Goal: Task Accomplishment & Management: Manage account settings

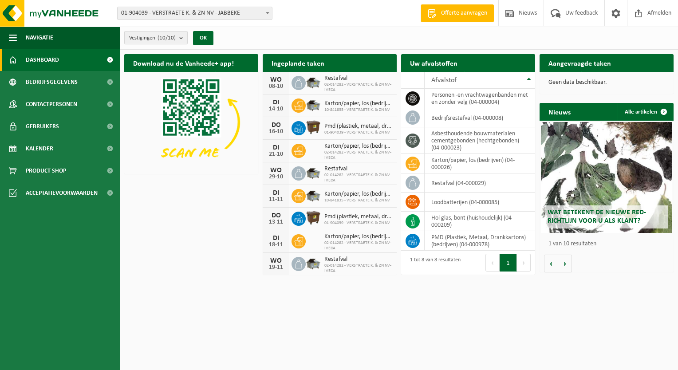
click at [181, 40] on b "submit" at bounding box center [183, 38] width 8 height 12
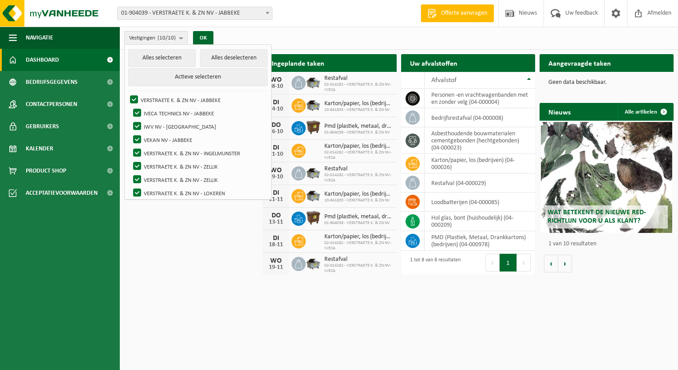
click at [181, 38] on b "submit" at bounding box center [183, 38] width 8 height 13
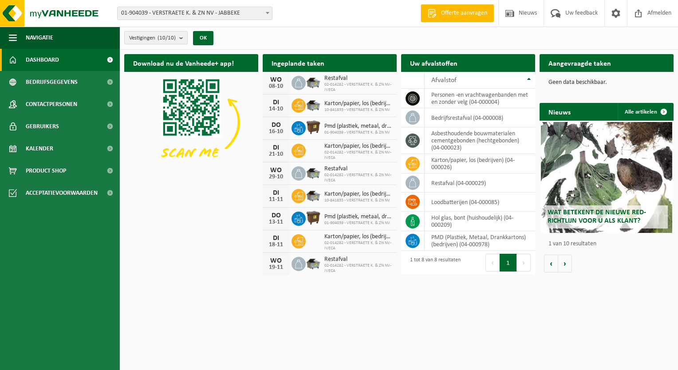
click at [183, 38] on b "submit" at bounding box center [183, 38] width 8 height 12
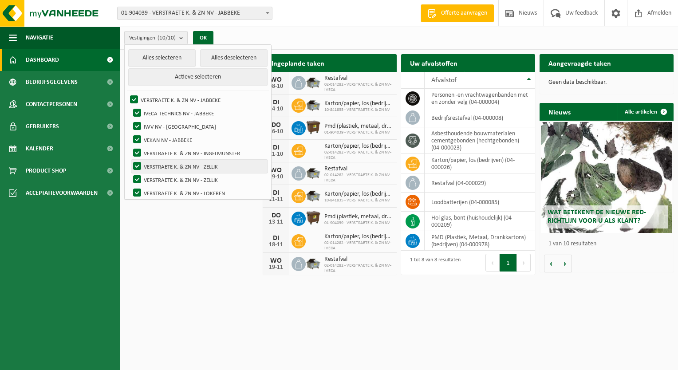
click at [175, 166] on label "VERSTRAETE K. & ZN NV - ZELLIK" at bounding box center [199, 166] width 136 height 13
click at [130, 160] on input "VERSTRAETE K. & ZN NV - ZELLIK" at bounding box center [130, 159] width 0 height 0
click at [138, 163] on label "VERSTRAETE K. & ZN NV - ZELLIK" at bounding box center [199, 166] width 136 height 13
click at [130, 160] on input "VERSTRAETE K. & ZN NV - ZELLIK" at bounding box center [130, 159] width 0 height 0
checkbox input "true"
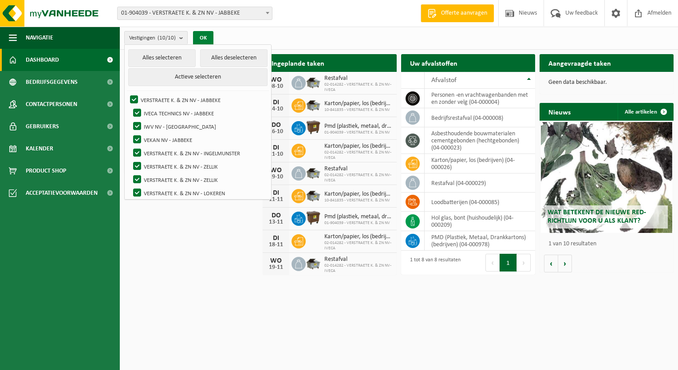
click at [203, 40] on button "OK" at bounding box center [203, 38] width 20 height 14
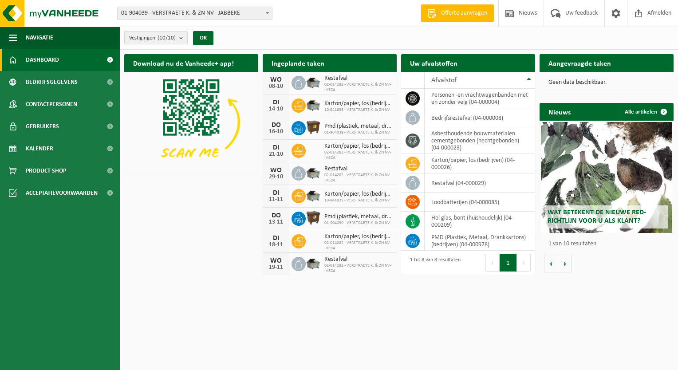
click at [182, 38] on b "submit" at bounding box center [183, 38] width 8 height 12
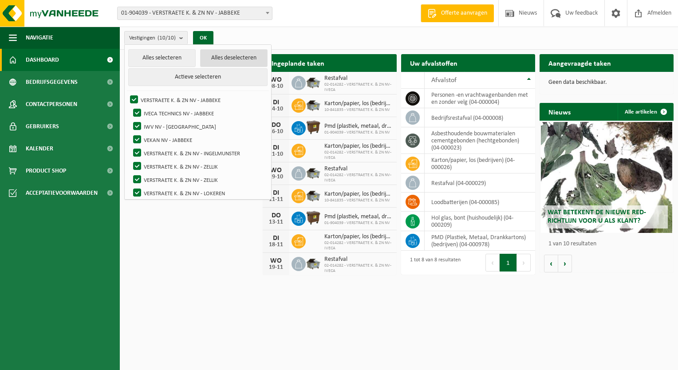
click at [217, 56] on button "Alles deselecteren" at bounding box center [233, 58] width 67 height 18
checkbox input "false"
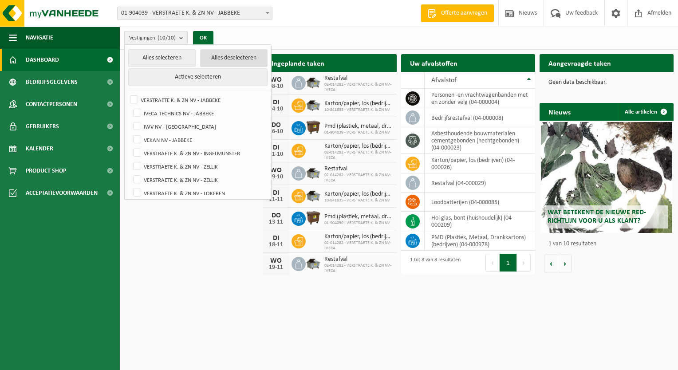
checkbox input "false"
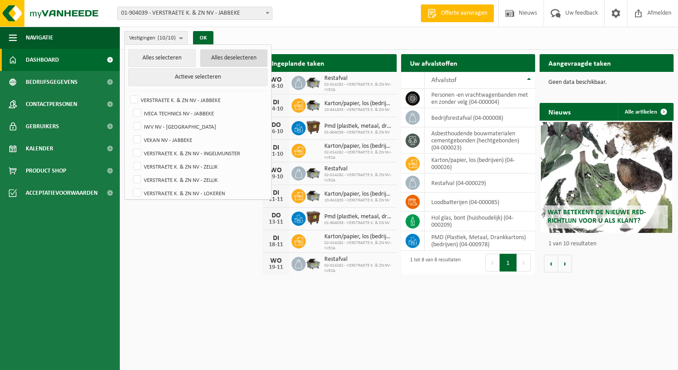
checkbox input "false"
click at [136, 166] on label "VERSTRAETE K. & ZN NV - ZELLIK" at bounding box center [199, 166] width 136 height 13
click at [130, 160] on input "VERSTRAETE K. & ZN NV - ZELLIK" at bounding box center [130, 159] width 0 height 0
checkbox input "true"
click at [206, 37] on button "OK" at bounding box center [200, 38] width 20 height 14
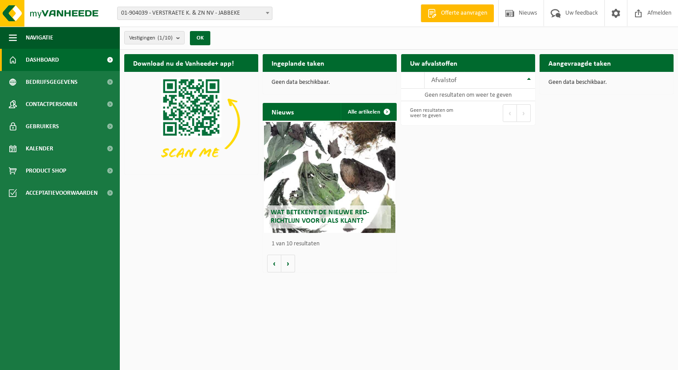
click at [186, 40] on div "Vestigingen (1/10) Alles selecteren Alles deselecteren Actieve selecteren VERST…" at bounding box center [170, 37] width 100 height 19
click at [179, 39] on b "submit" at bounding box center [180, 38] width 8 height 12
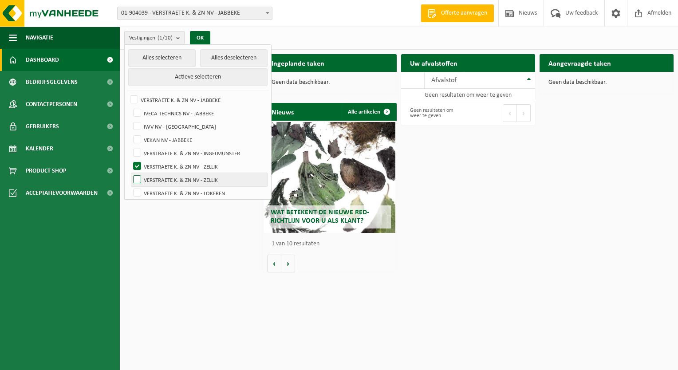
click at [138, 181] on label "VERSTRAETE K. & ZN NV - ZELLIK" at bounding box center [199, 179] width 136 height 13
click at [130, 173] on input "VERSTRAETE K. & ZN NV - ZELLIK" at bounding box center [130, 173] width 0 height 0
checkbox input "true"
click at [134, 163] on label "VERSTRAETE K. & ZN NV - ZELLIK" at bounding box center [199, 166] width 136 height 13
click at [130, 160] on input "VERSTRAETE K. & ZN NV - ZELLIK" at bounding box center [130, 159] width 0 height 0
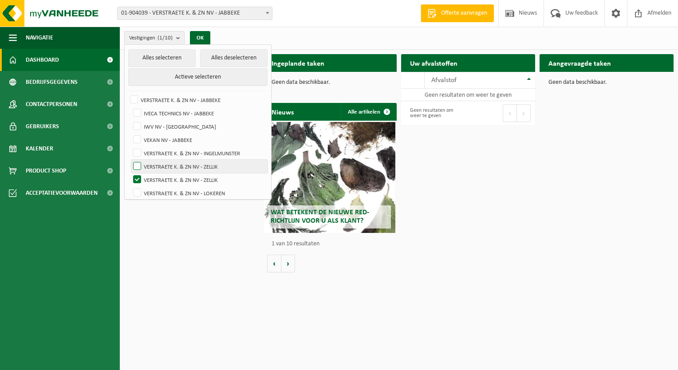
click at [137, 163] on label "VERSTRAETE K. & ZN NV - ZELLIK" at bounding box center [199, 166] width 136 height 13
click at [130, 160] on input "VERSTRAETE K. & ZN NV - ZELLIK" at bounding box center [130, 159] width 0 height 0
click at [135, 165] on label "VERSTRAETE K. & ZN NV - ZELLIK" at bounding box center [199, 166] width 136 height 13
click at [130, 160] on input "VERSTRAETE K. & ZN NV - ZELLIK" at bounding box center [130, 159] width 0 height 0
checkbox input "false"
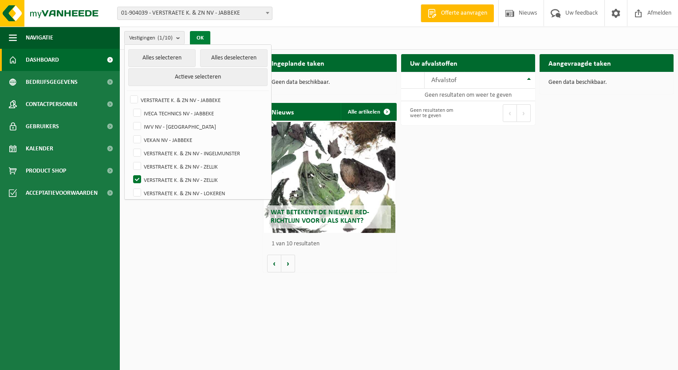
click at [200, 39] on button "OK" at bounding box center [200, 38] width 20 height 14
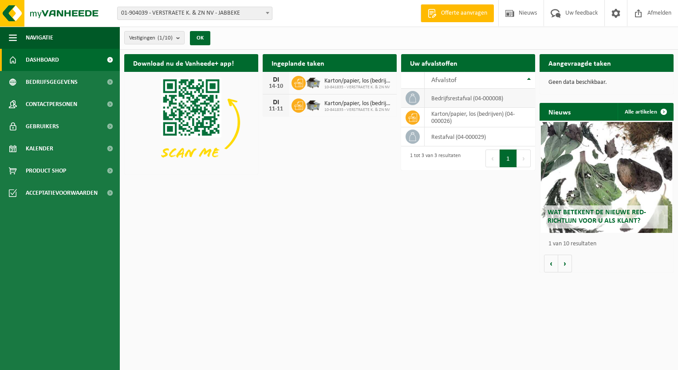
click at [448, 100] on td "bedrijfsrestafval (04-000008)" at bounding box center [480, 98] width 111 height 19
click at [414, 137] on icon at bounding box center [412, 136] width 9 height 9
click at [415, 98] on icon at bounding box center [412, 98] width 7 height 9
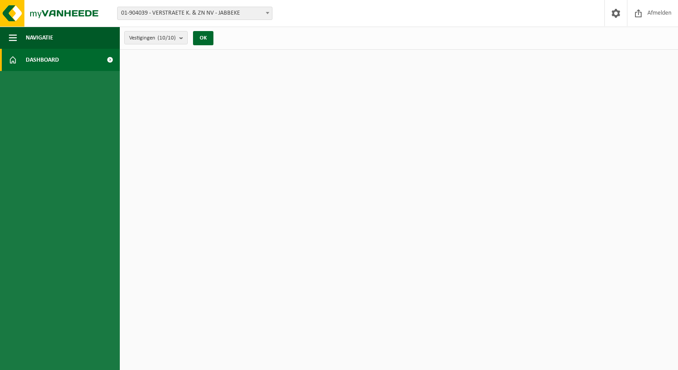
click at [266, 12] on b at bounding box center [268, 13] width 4 height 2
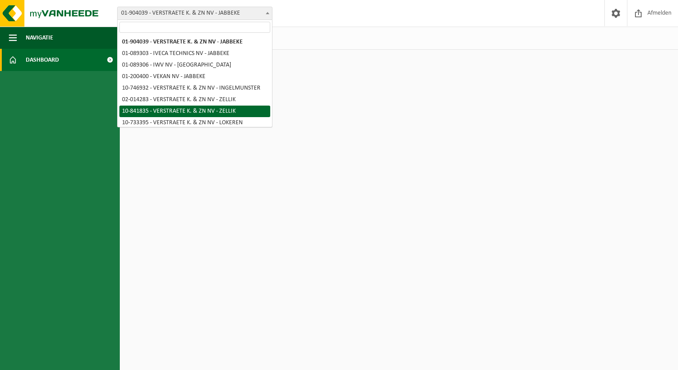
select select "92345"
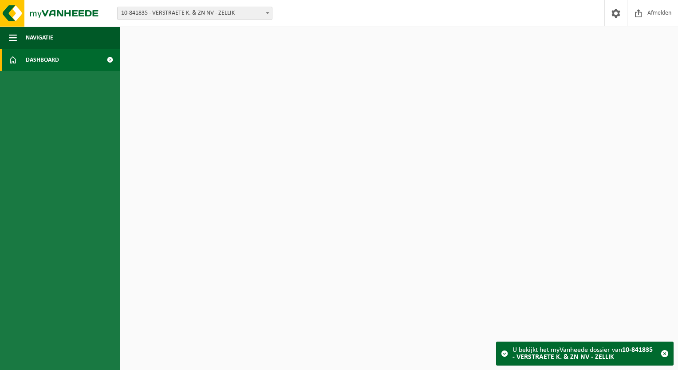
click at [45, 59] on span "Dashboard" at bounding box center [42, 60] width 33 height 22
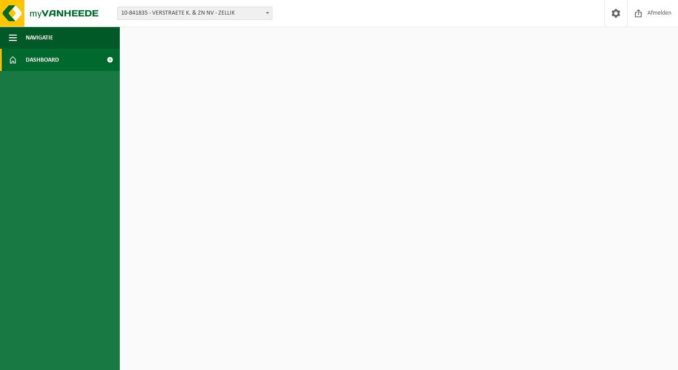
click at [109, 60] on span at bounding box center [110, 60] width 20 height 22
click at [206, 39] on button "OK" at bounding box center [203, 38] width 20 height 14
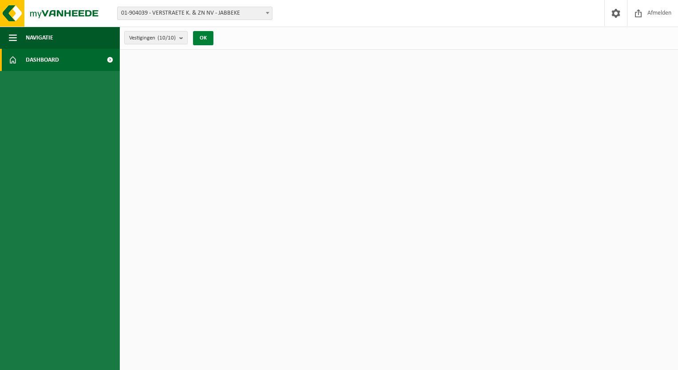
click at [206, 39] on button "OK" at bounding box center [203, 38] width 20 height 14
click at [37, 31] on span "Navigatie" at bounding box center [40, 38] width 28 height 22
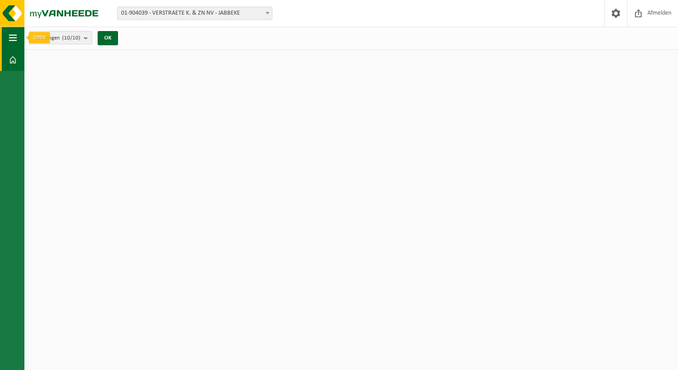
click at [12, 39] on span "button" at bounding box center [13, 38] width 8 height 22
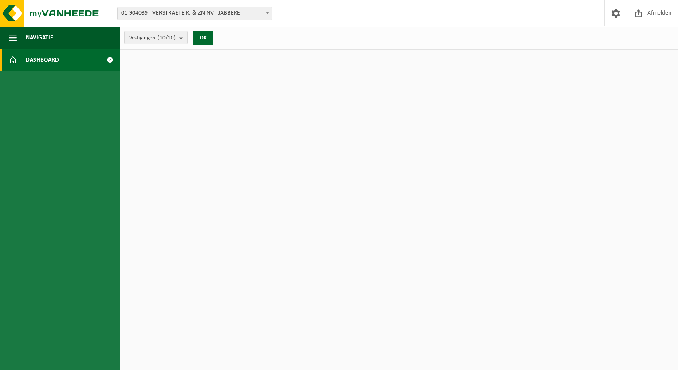
click at [43, 61] on span "Dashboard" at bounding box center [42, 60] width 33 height 22
click at [268, 13] on b at bounding box center [268, 13] width 4 height 2
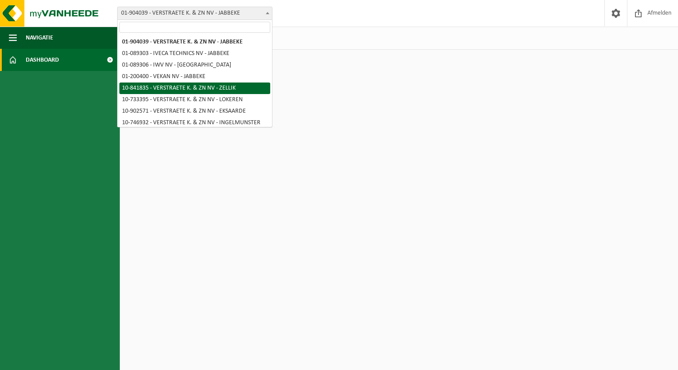
select select "92345"
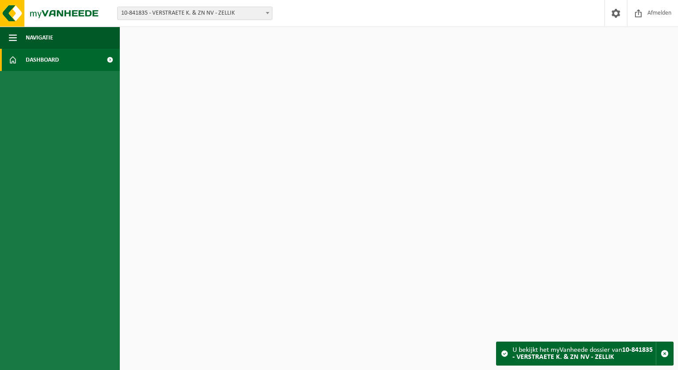
click at [267, 12] on b at bounding box center [268, 13] width 4 height 2
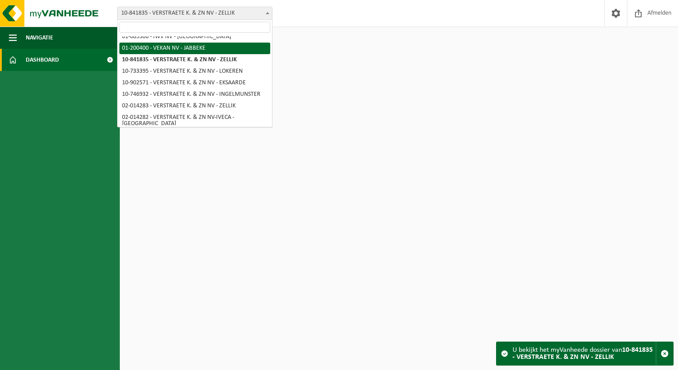
scroll to position [33, 0]
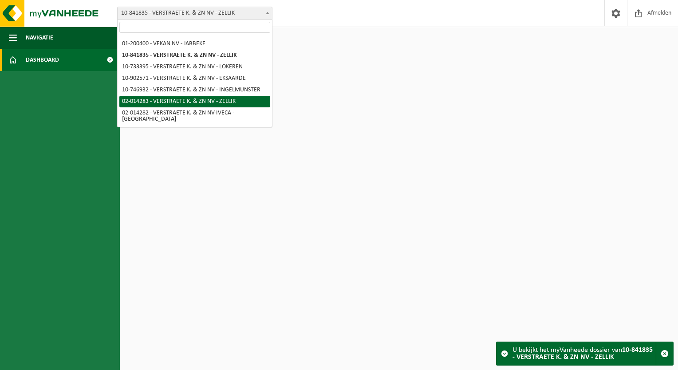
select select "14443"
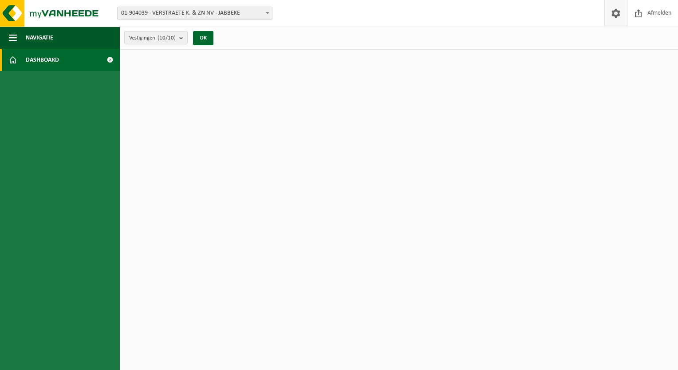
click at [615, 17] on span at bounding box center [615, 13] width 13 height 26
click at [205, 36] on button "OK" at bounding box center [203, 38] width 20 height 14
click at [202, 38] on button "OK" at bounding box center [203, 38] width 20 height 14
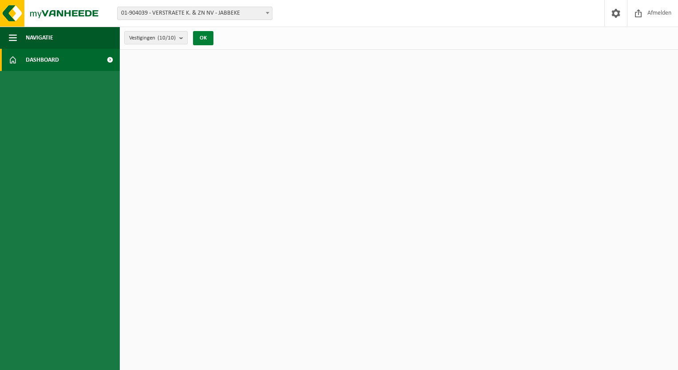
click at [202, 38] on button "OK" at bounding box center [203, 38] width 20 height 14
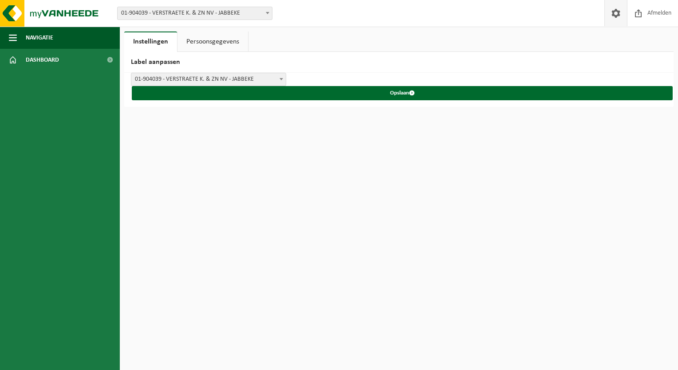
click at [615, 17] on span at bounding box center [615, 13] width 13 height 26
drag, startPoint x: 0, startPoint y: 0, endPoint x: 615, endPoint y: 17, distance: 615.0
click at [615, 17] on span at bounding box center [615, 13] width 13 height 26
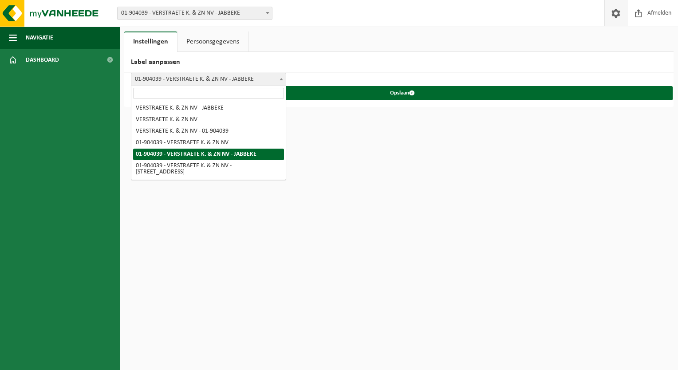
click at [281, 77] on span at bounding box center [281, 79] width 9 height 12
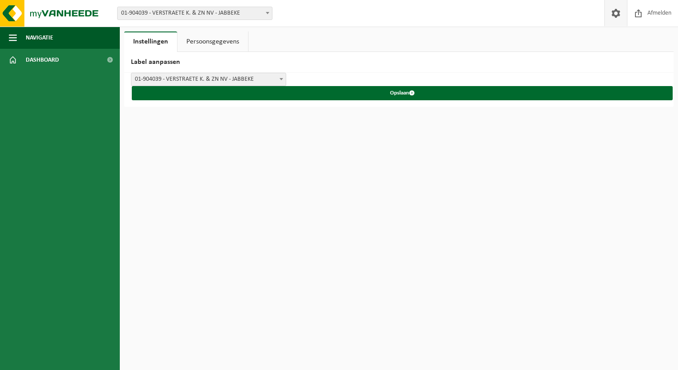
click at [281, 77] on span at bounding box center [281, 79] width 9 height 12
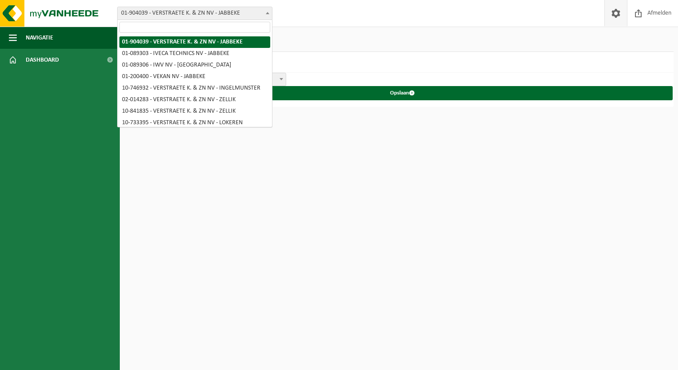
click at [266, 16] on span at bounding box center [267, 13] width 9 height 12
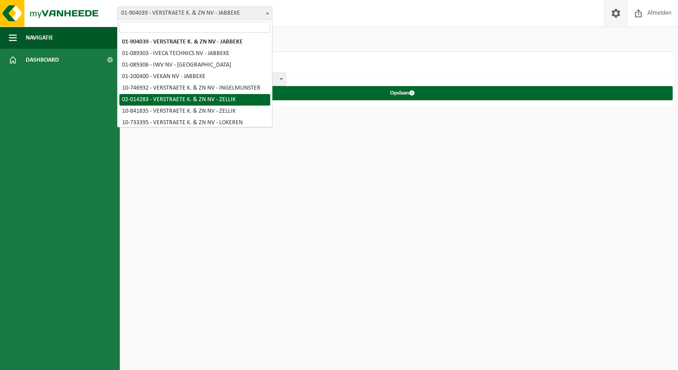
select select "14443"
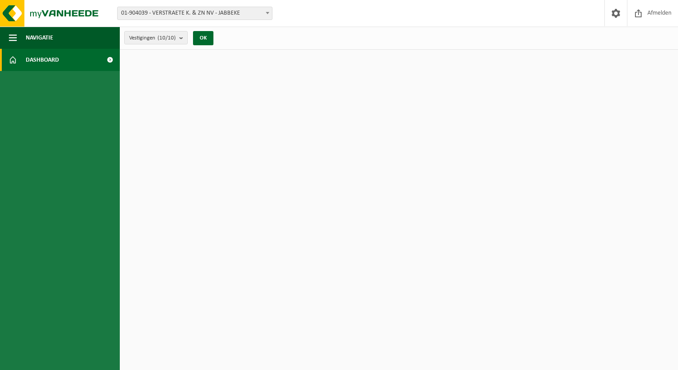
click at [108, 60] on span at bounding box center [110, 60] width 20 height 22
drag, startPoint x: 0, startPoint y: 0, endPoint x: 273, endPoint y: 145, distance: 308.6
click at [273, 145] on html "Vestiging: 01-904039 - VERSTRAETE K. & ZN NV - JABBEKE 01-089303 - IVECA TECHNI…" at bounding box center [339, 185] width 678 height 370
